Goal: Check status: Check status

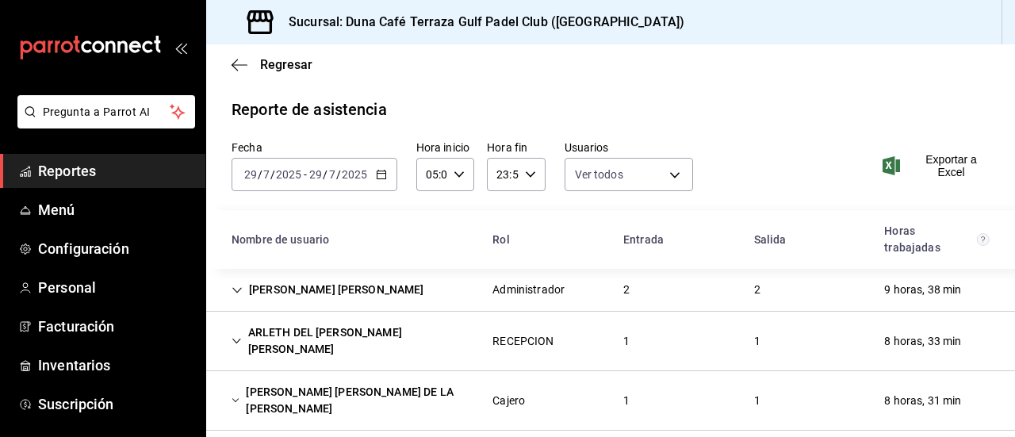
click at [68, 174] on span "Reportes" at bounding box center [115, 170] width 155 height 21
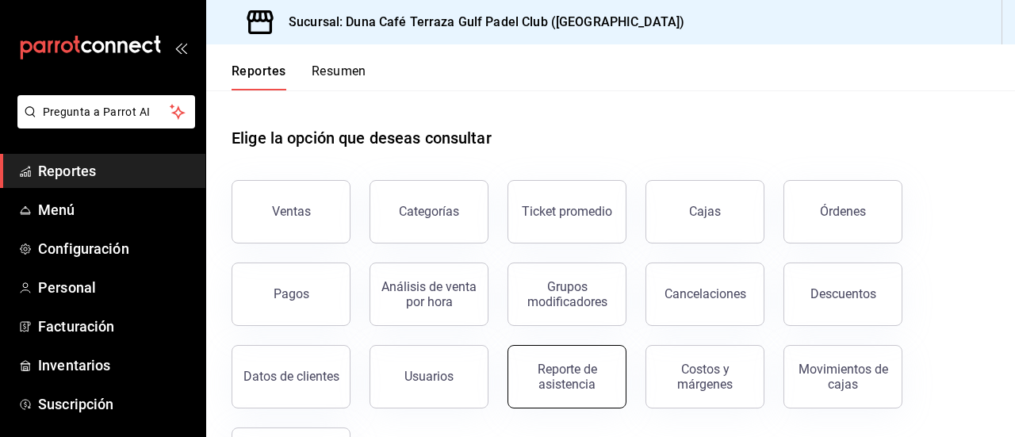
click at [590, 389] on div "Reporte de asistencia" at bounding box center [567, 377] width 98 height 30
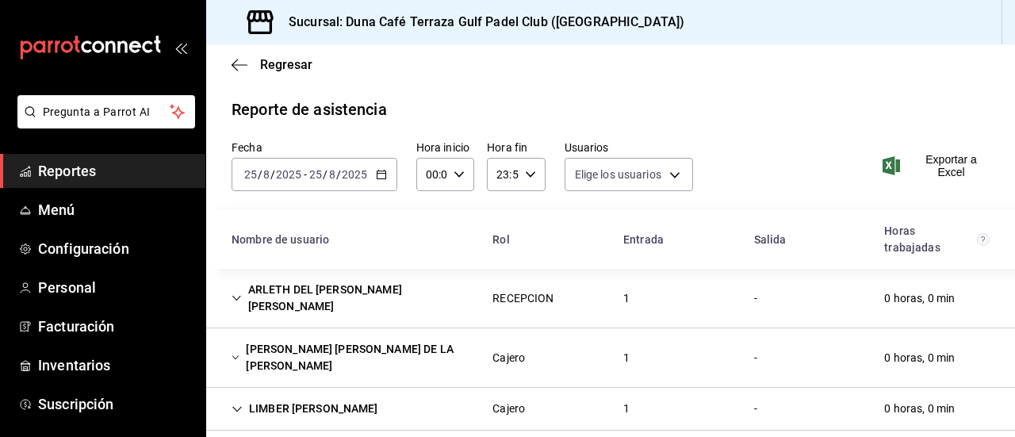
type input "eb3d7074-9f23-47b6-8094-e72f29ee2a01,1ccb65e5-75e6-41e7-b536-ac9d7384736a,a6fa1…"
click at [390, 173] on div "[DATE] [DATE] - [DATE] [DATE]" at bounding box center [315, 174] width 166 height 33
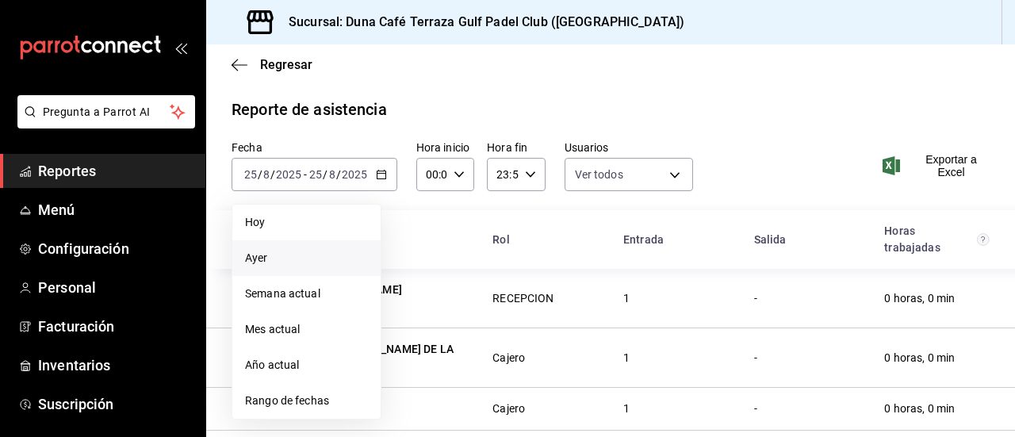
click at [270, 258] on span "Ayer" at bounding box center [306, 258] width 123 height 17
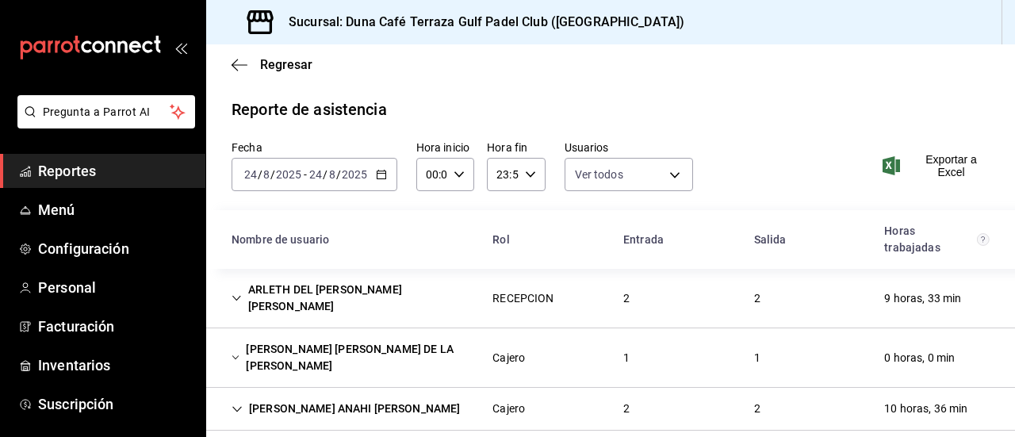
click at [418, 294] on div "ARLETH DEL [PERSON_NAME] [PERSON_NAME]" at bounding box center [349, 298] width 261 height 46
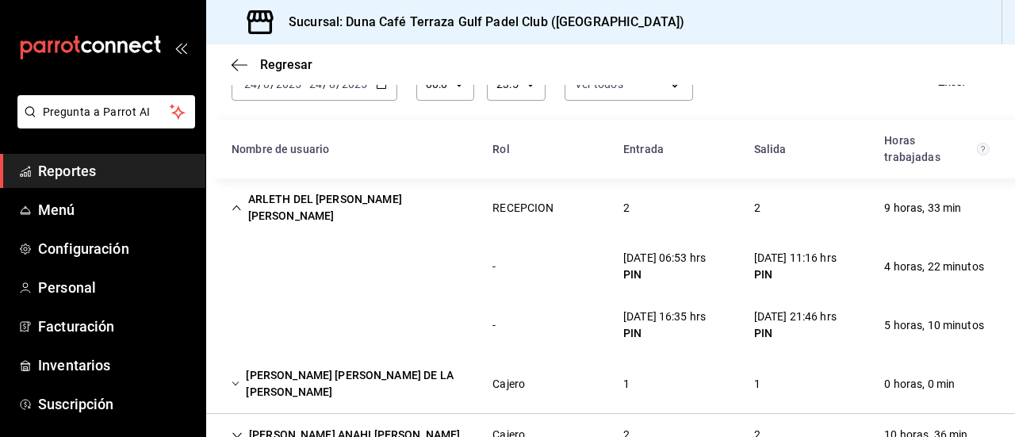
scroll to position [94, 0]
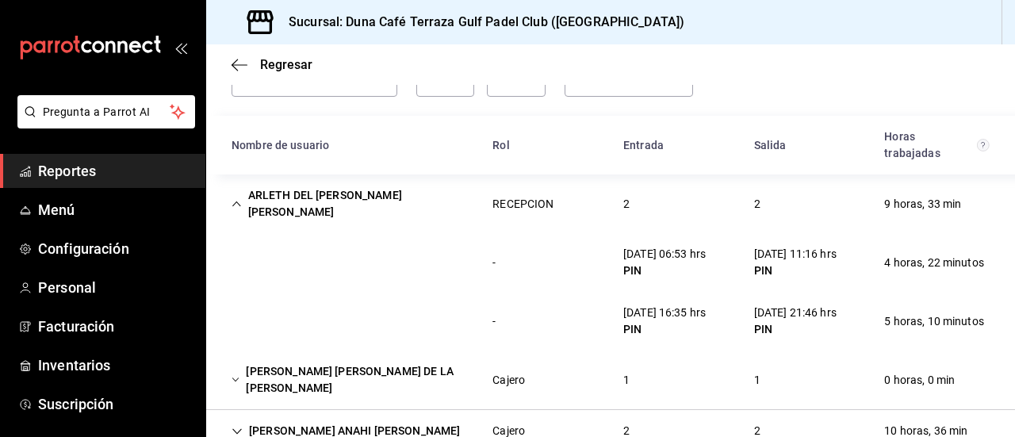
click at [837, 155] on div "Salida" at bounding box center [806, 145] width 131 height 29
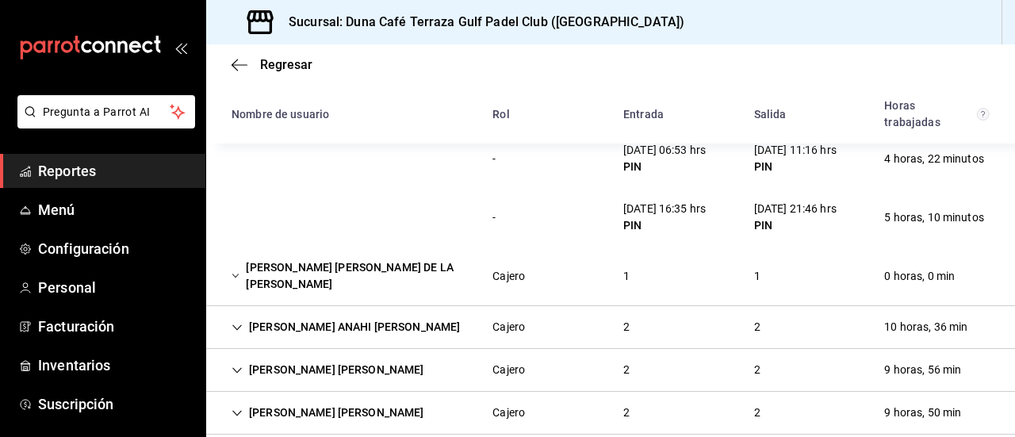
scroll to position [331, 0]
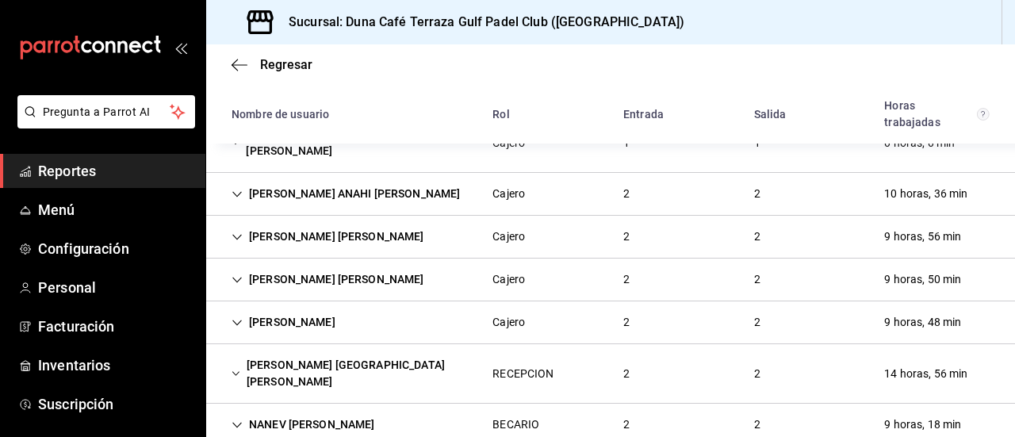
click at [445, 344] on div "[PERSON_NAME] ISLA [PERSON_NAME] RECEPCION 2 2 14 horas, 56 min" at bounding box center [610, 373] width 809 height 59
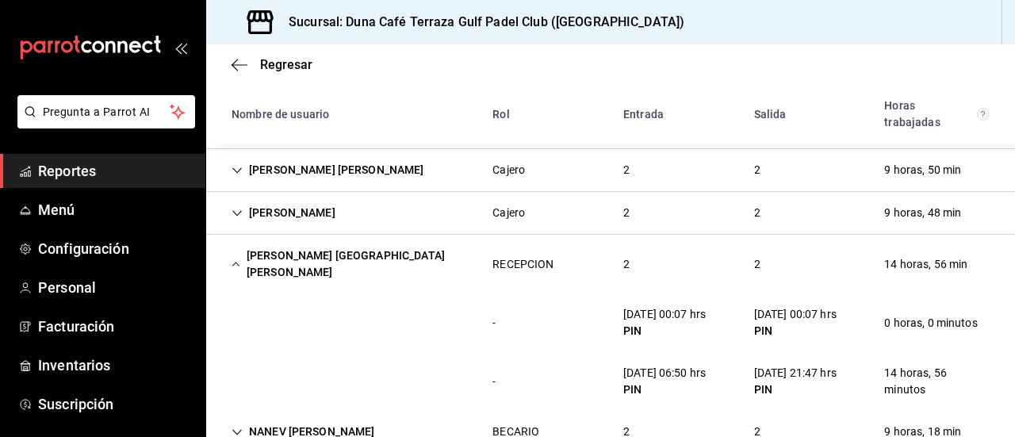
scroll to position [448, 0]
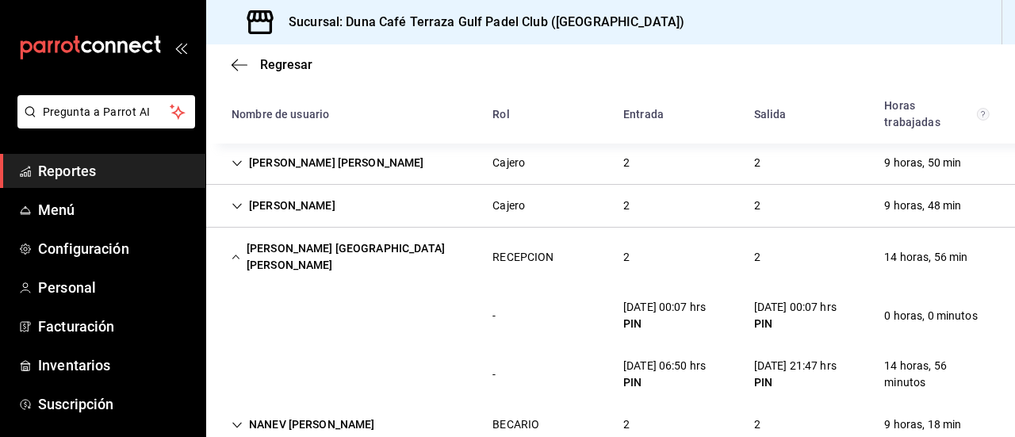
click at [339, 410] on div "NANEV [PERSON_NAME]" at bounding box center [303, 424] width 169 height 29
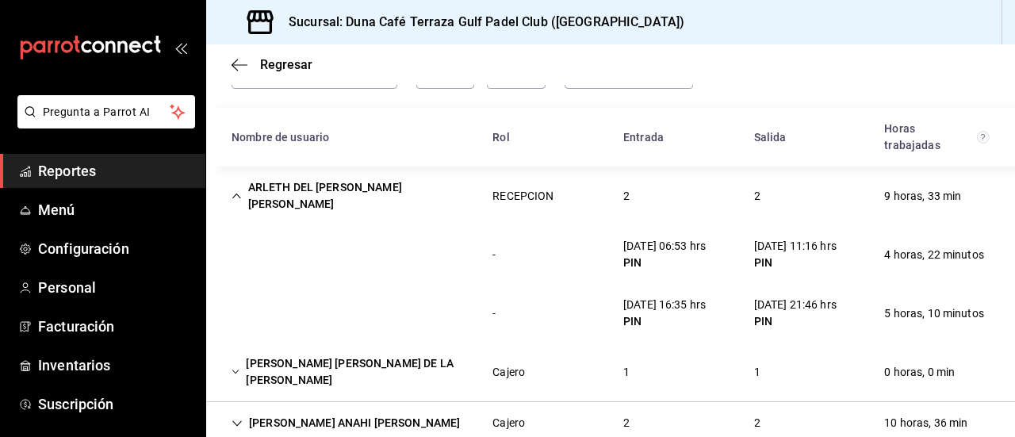
scroll to position [93, 0]
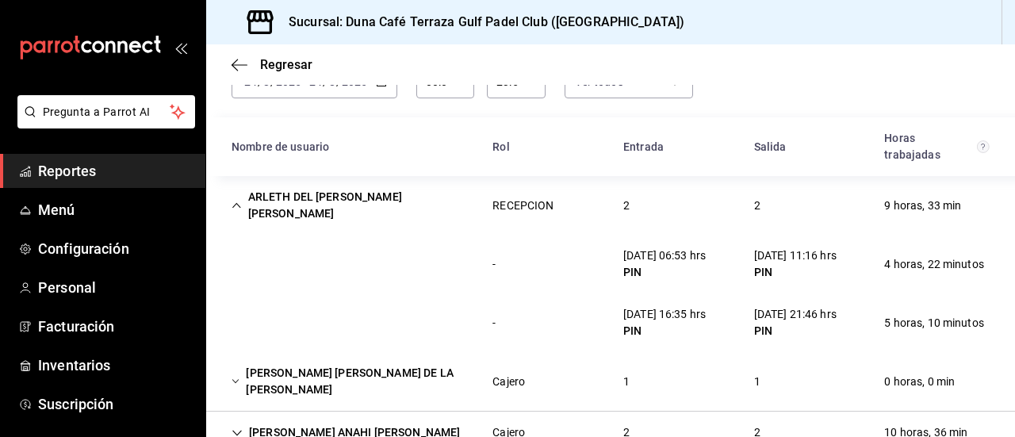
click at [235, 201] on icon "Cell" at bounding box center [237, 205] width 10 height 11
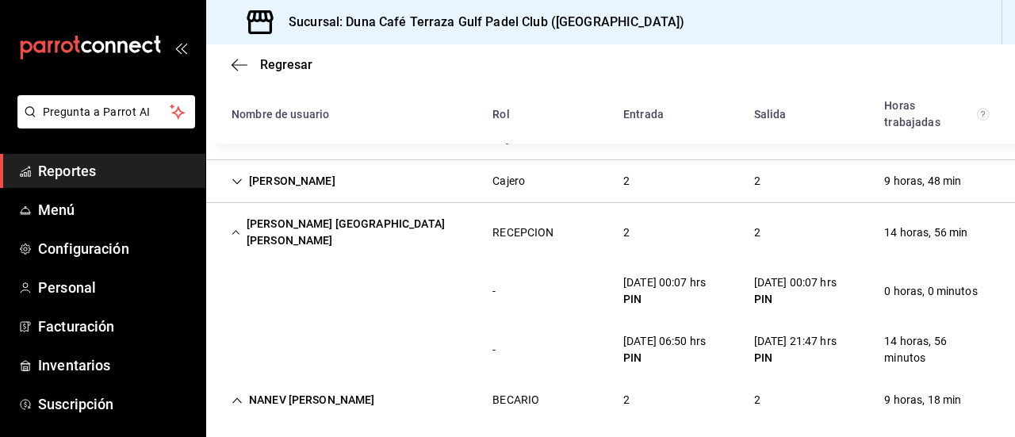
scroll to position [357, 0]
click at [239, 226] on icon "Cell" at bounding box center [236, 231] width 9 height 11
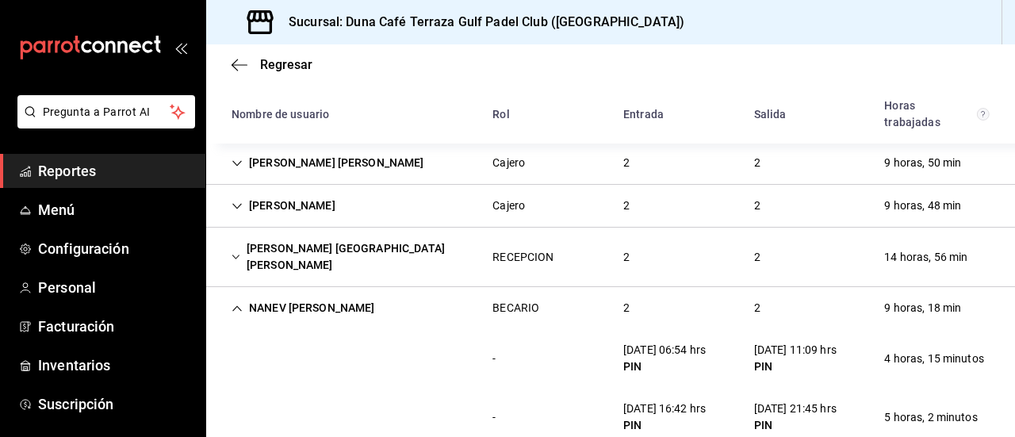
click at [239, 303] on icon "Cell" at bounding box center [237, 308] width 11 height 11
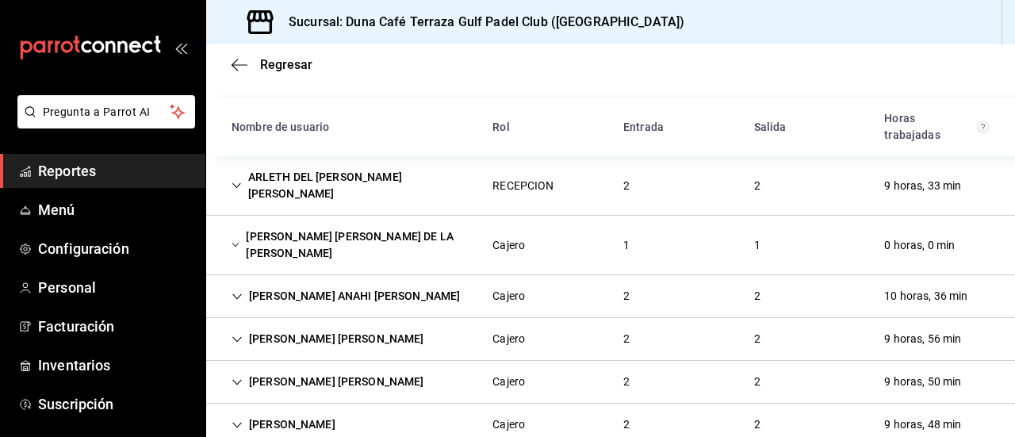
scroll to position [62, 0]
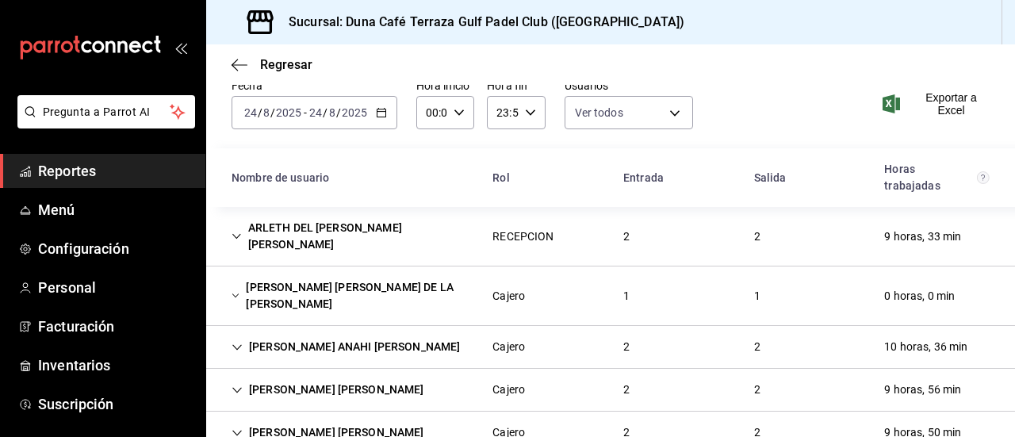
click at [445, 278] on div "[PERSON_NAME] [PERSON_NAME] DE LA [PERSON_NAME]" at bounding box center [349, 296] width 261 height 46
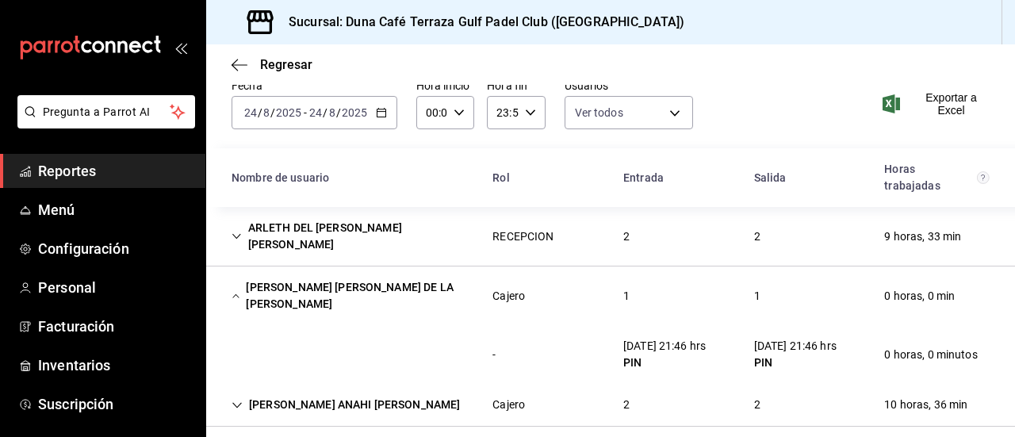
click at [358, 278] on div "[PERSON_NAME] [PERSON_NAME] DE LA [PERSON_NAME]" at bounding box center [349, 296] width 261 height 46
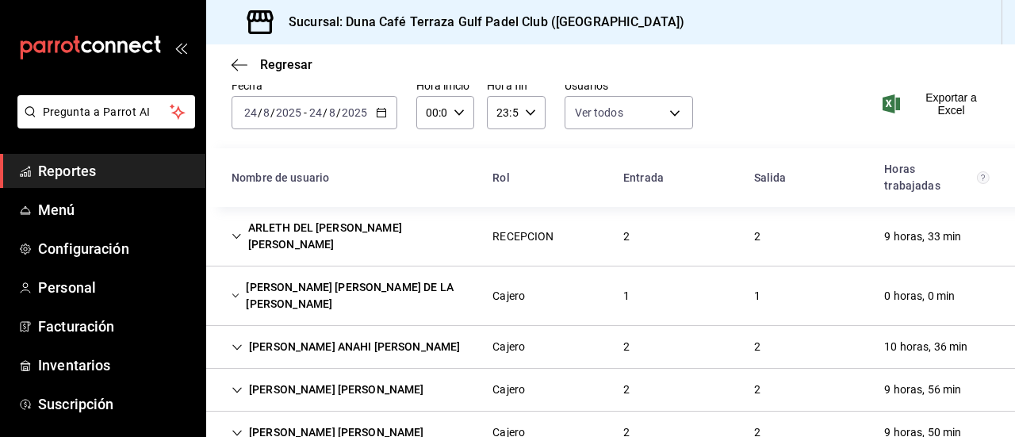
click at [899, 239] on div "9 horas, 33 min" at bounding box center [923, 236] width 102 height 29
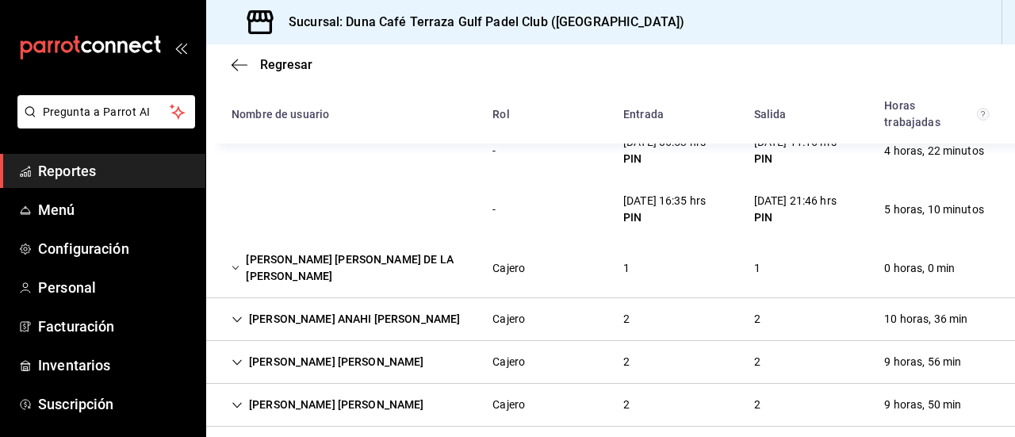
scroll to position [209, 0]
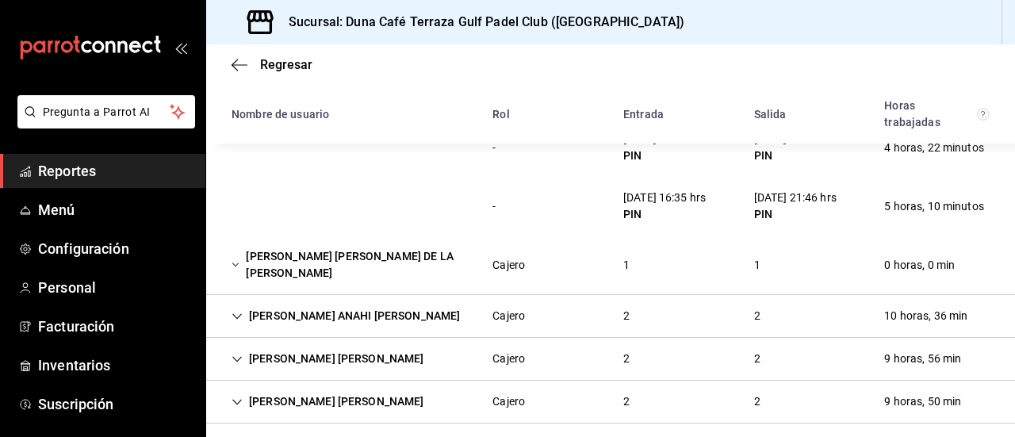
click at [773, 303] on div "[PERSON_NAME] ANAHI [PERSON_NAME] 2 2 10 horas, 36 min" at bounding box center [610, 316] width 809 height 43
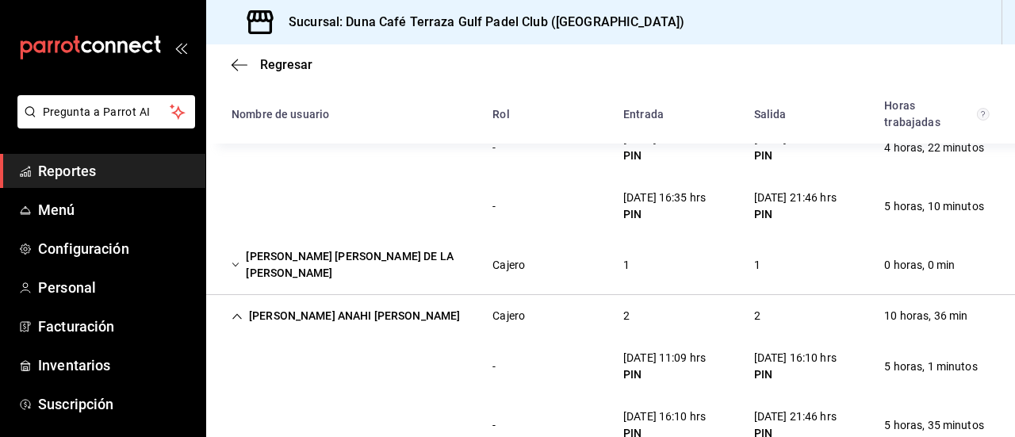
drag, startPoint x: 772, startPoint y: 301, endPoint x: 811, endPoint y: 300, distance: 38.9
click at [811, 300] on div "[PERSON_NAME] ANAHI [PERSON_NAME] 2 2 10 horas, 36 min" at bounding box center [610, 316] width 809 height 42
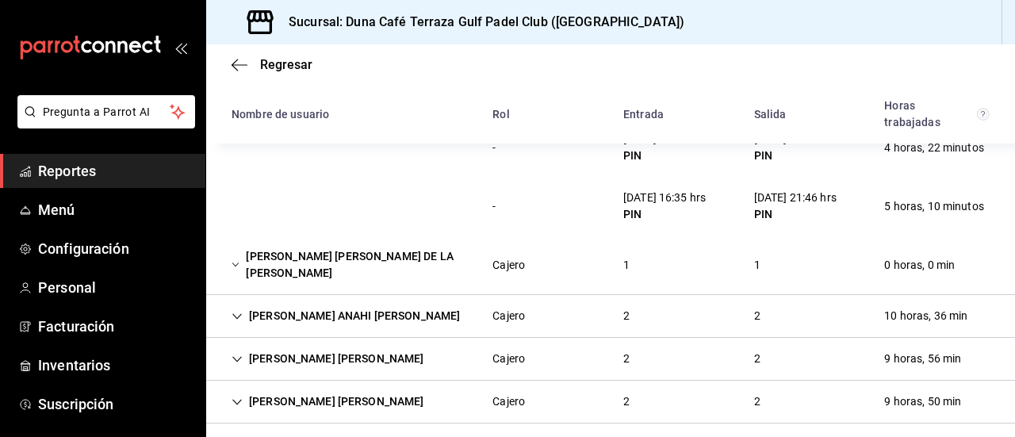
click at [811, 300] on div "[PERSON_NAME] ANAHI [PERSON_NAME] 2 2 10 horas, 36 min" at bounding box center [610, 316] width 809 height 43
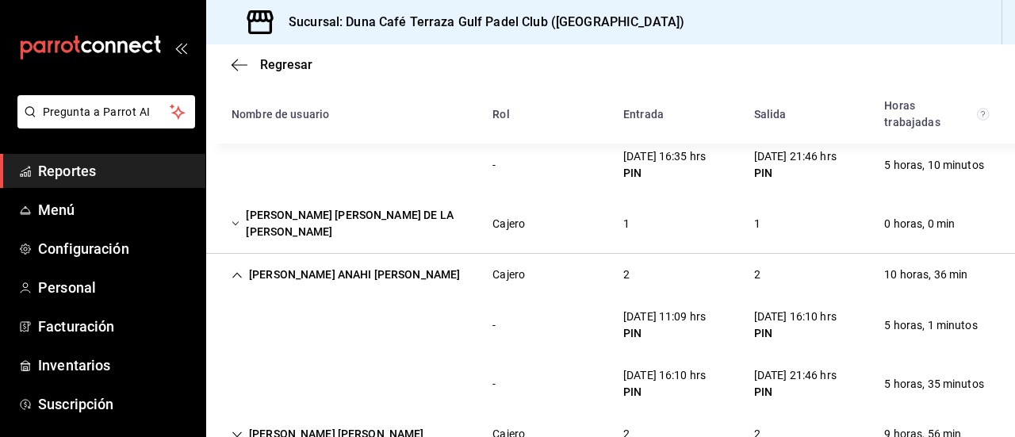
scroll to position [282, 0]
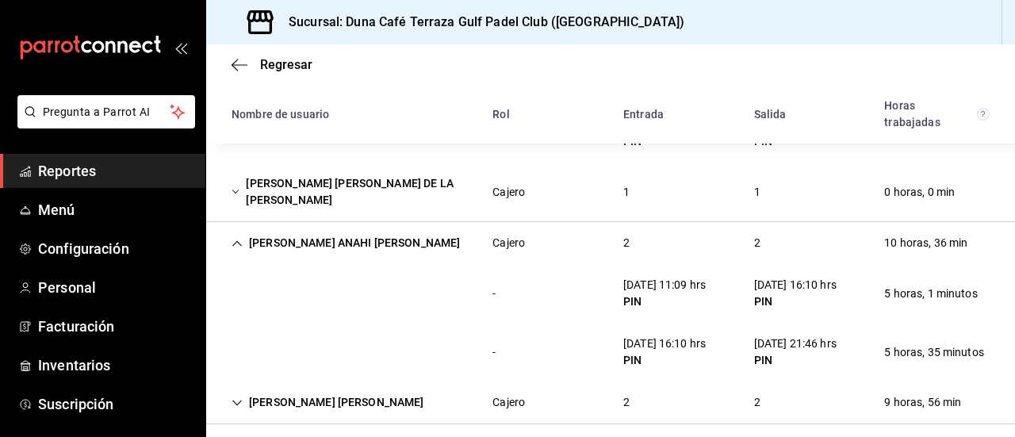
click at [241, 238] on icon "Cell" at bounding box center [237, 243] width 11 height 11
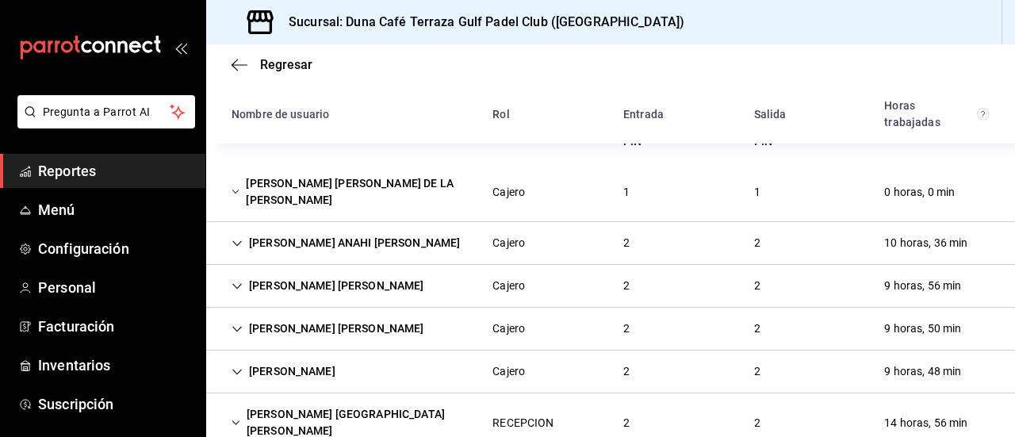
click at [239, 324] on icon "Cell" at bounding box center [237, 329] width 11 height 11
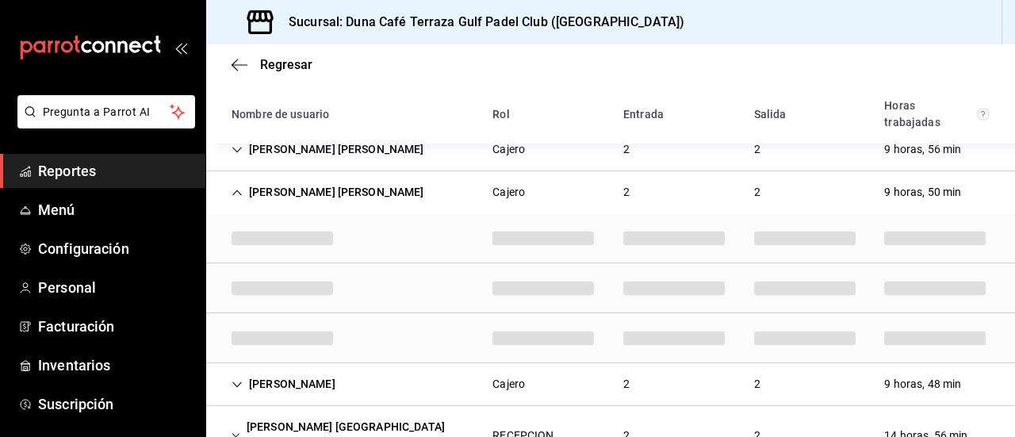
scroll to position [419, 0]
